Goal: Information Seeking & Learning: Obtain resource

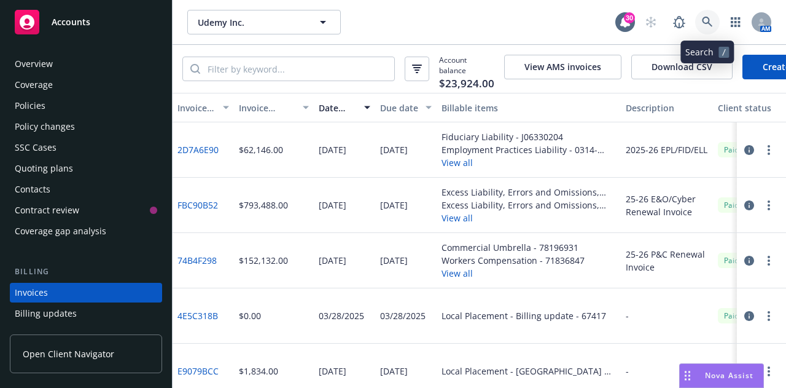
scroll to position [79, 0]
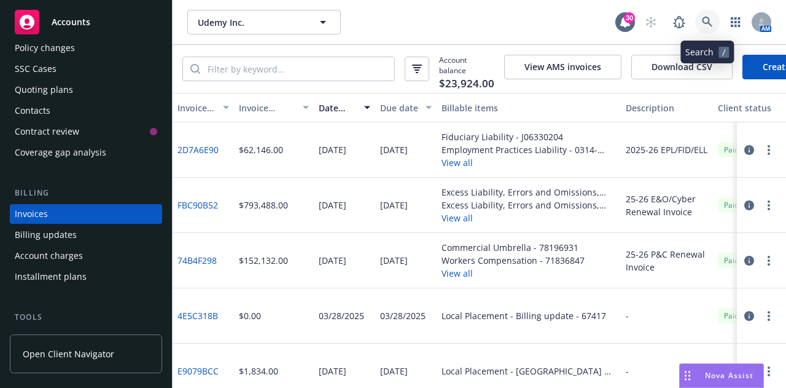
click at [707, 17] on icon at bounding box center [707, 22] width 10 height 10
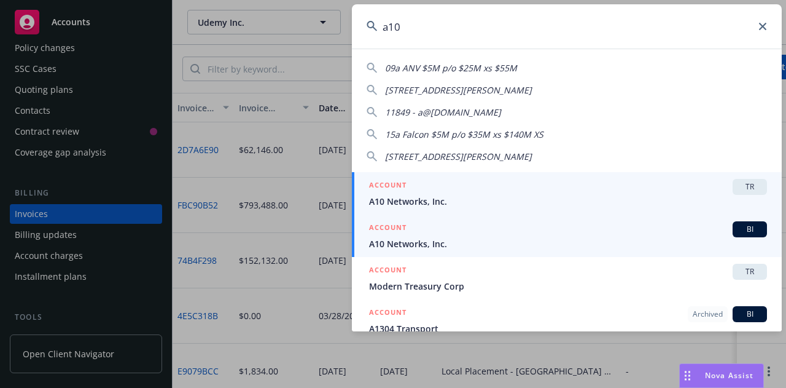
type input "a10"
click at [399, 230] on h5 "ACCOUNT" at bounding box center [387, 228] width 37 height 15
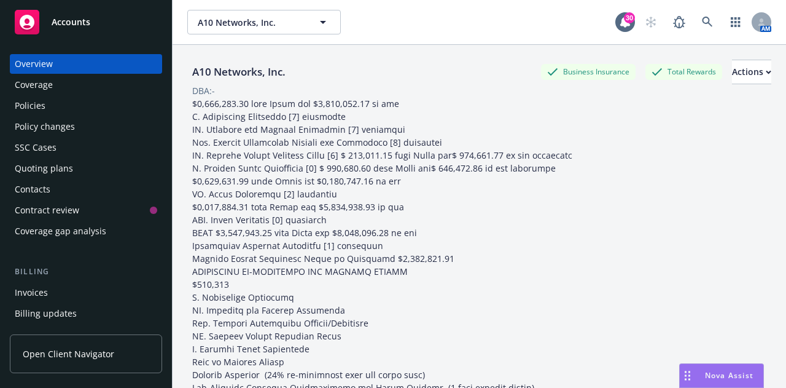
click at [53, 104] on div "Policies" at bounding box center [86, 106] width 142 height 20
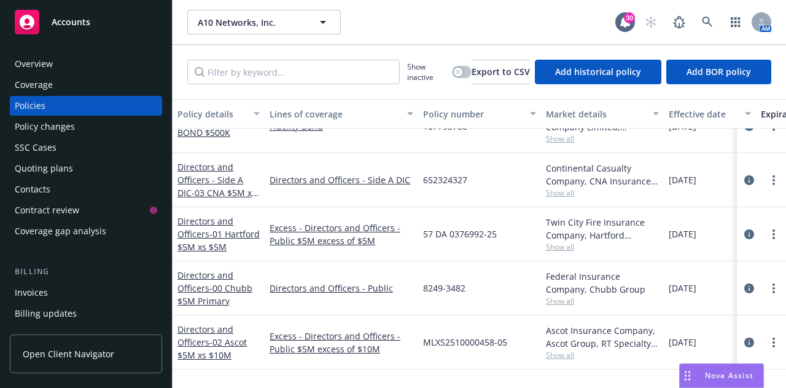
scroll to position [343, 0]
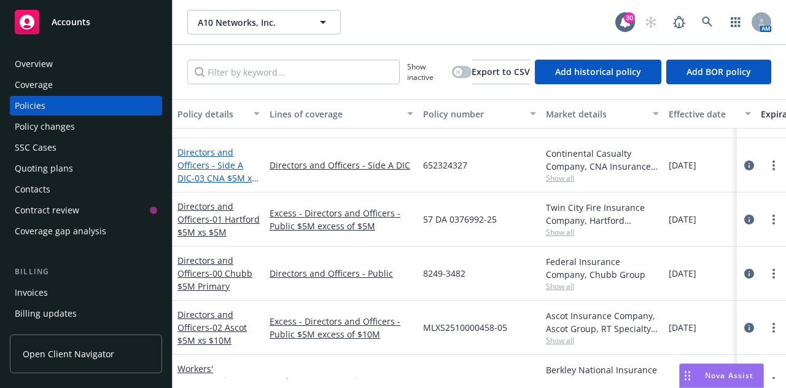
click at [209, 165] on link "Directors and Officers - Side A DIC - 03 CNA $5M xs $15M Side A" at bounding box center [216, 171] width 79 height 50
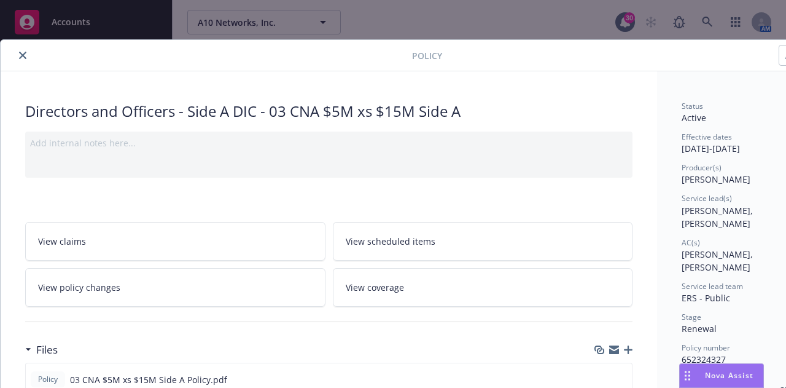
click at [19, 57] on icon "close" at bounding box center [22, 55] width 7 height 7
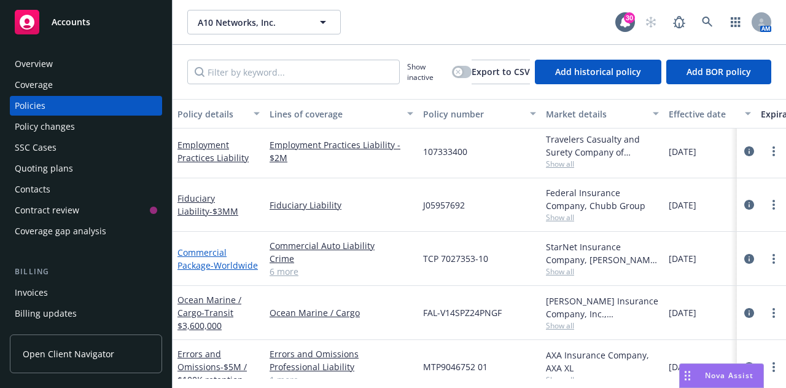
scroll to position [26, 0]
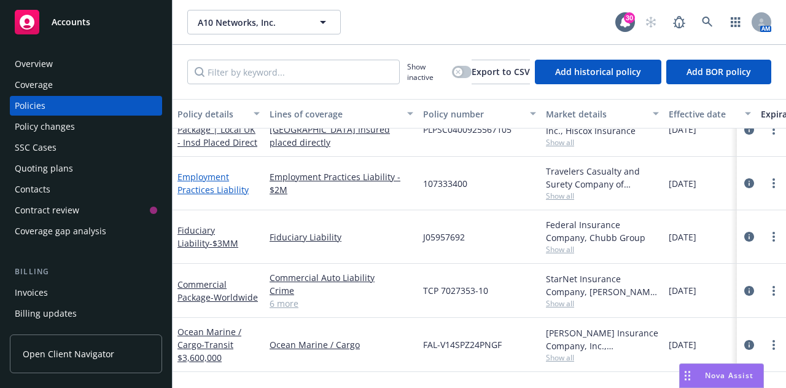
click at [216, 185] on link "Employment Practices Liability" at bounding box center [212, 183] width 71 height 25
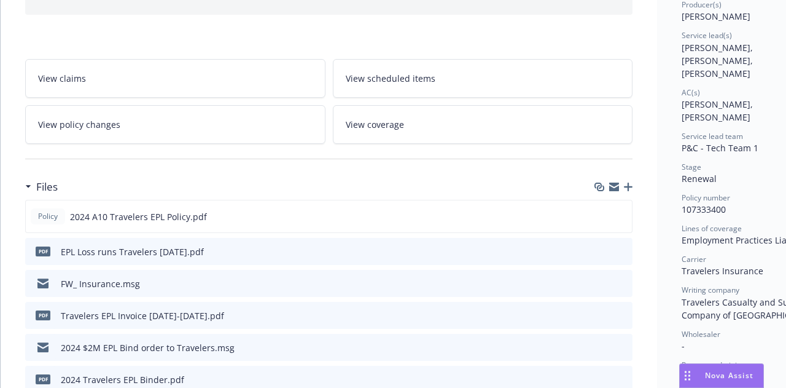
scroll to position [163, 0]
click at [618, 214] on icon "preview file" at bounding box center [620, 215] width 11 height 9
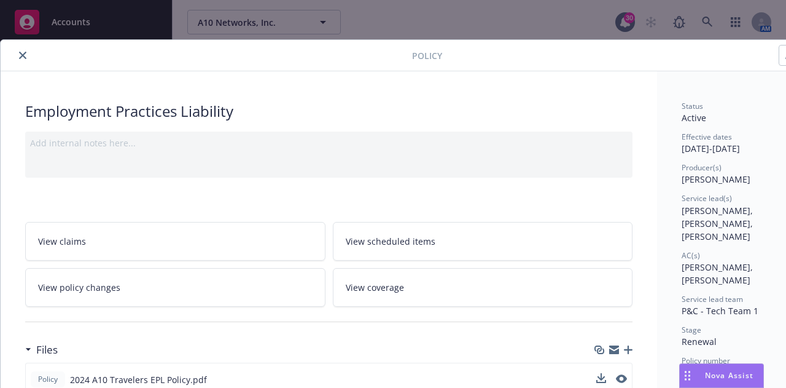
click at [21, 58] on icon "close" at bounding box center [22, 55] width 7 height 7
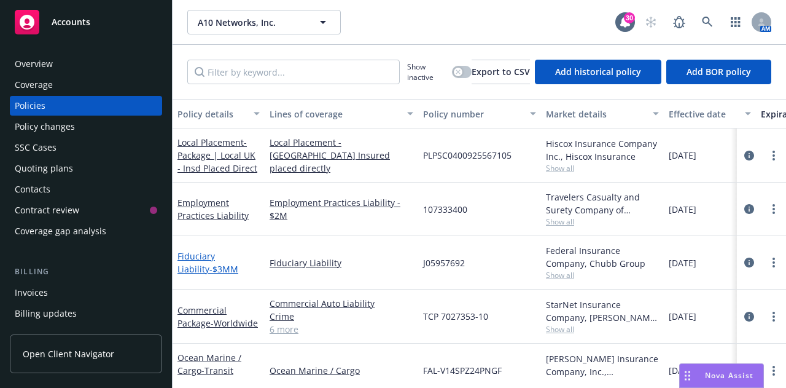
click at [217, 255] on link "Fiduciary Liability - $3MM" at bounding box center [207, 262] width 61 height 25
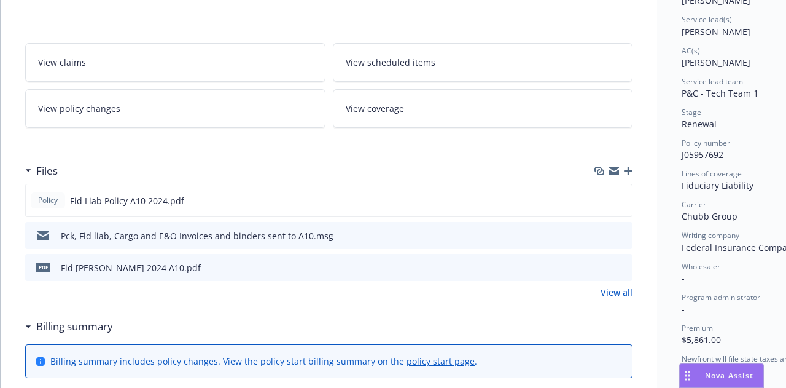
scroll to position [179, 0]
click at [623, 205] on button at bounding box center [621, 200] width 11 height 13
click at [621, 199] on icon "preview file" at bounding box center [620, 199] width 11 height 9
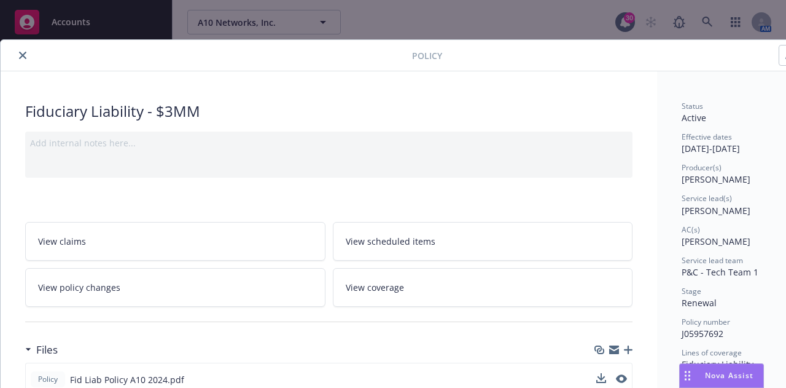
click at [28, 55] on button "close" at bounding box center [22, 55] width 15 height 15
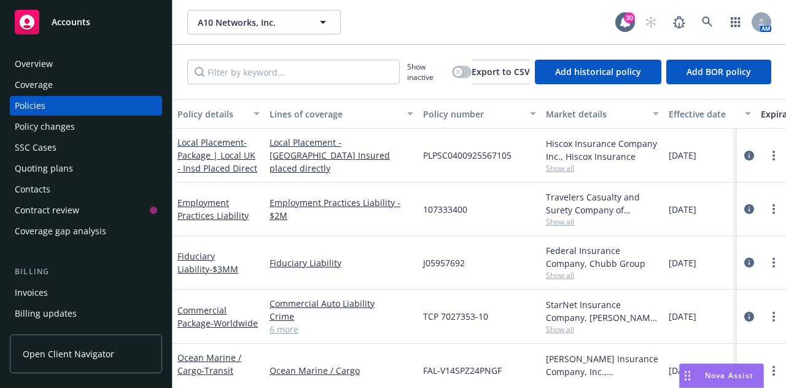
click at [564, 275] on span "Show all" at bounding box center [602, 275] width 113 height 10
click at [611, 283] on div "Federal Insurance Company, Chubb Group Show all" at bounding box center [602, 262] width 123 height 53
click at [553, 220] on span "Show all" at bounding box center [602, 221] width 113 height 10
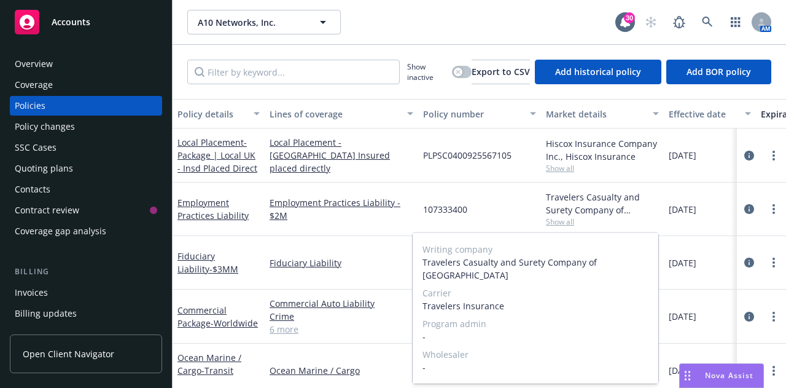
click at [553, 220] on span "Show all" at bounding box center [602, 221] width 113 height 10
